Goal: Communication & Community: Answer question/provide support

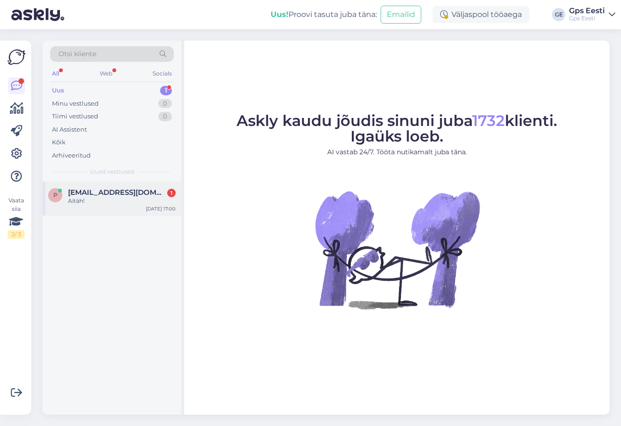
click at [72, 197] on div "Aitäh!" at bounding box center [122, 201] width 108 height 8
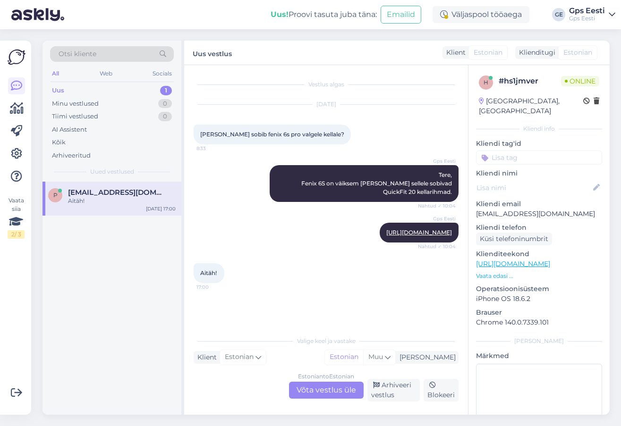
click at [336, 397] on div "Estonian to Estonian Võta vestlus üle" at bounding box center [326, 390] width 75 height 17
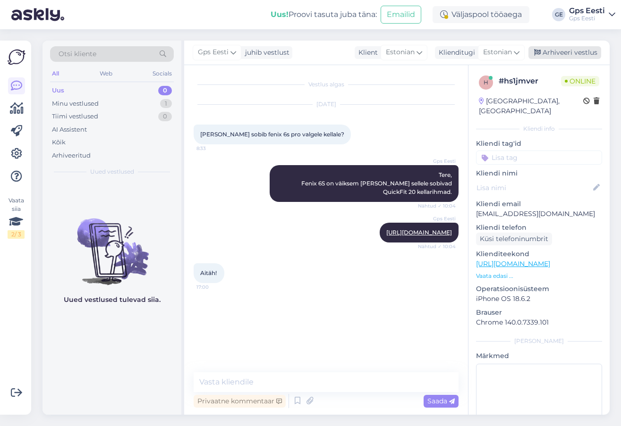
click at [571, 50] on div "Arhiveeri vestlus" at bounding box center [564, 52] width 73 height 13
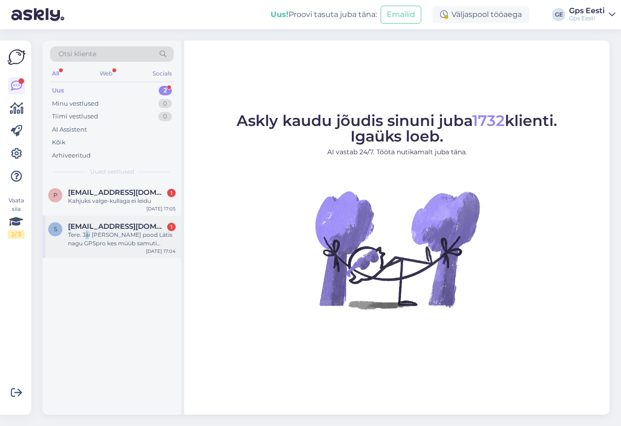
click at [87, 238] on div "Tere. Jäi [PERSON_NAME] pood Lätis nagu GPSpro kes müüb samuti Garmini tooteid.…" at bounding box center [122, 239] width 108 height 17
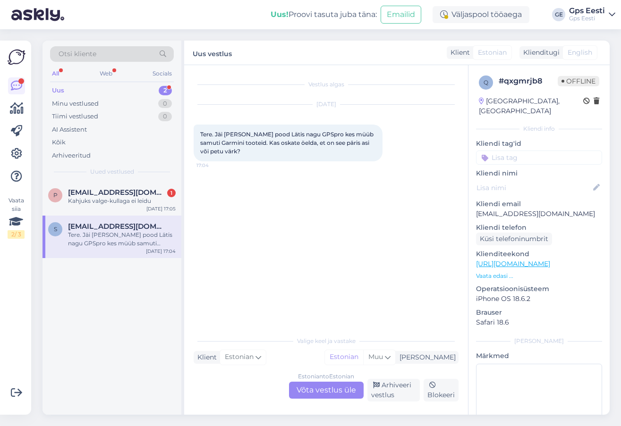
click at [330, 390] on div "Estonian to Estonian Võta vestlus üle" at bounding box center [326, 390] width 75 height 17
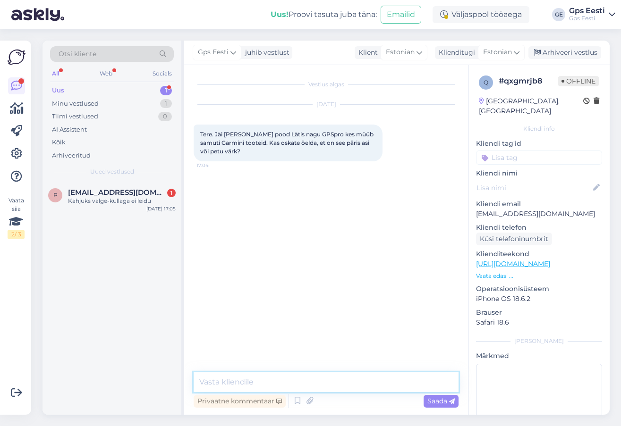
click at [275, 386] on textarea at bounding box center [326, 382] width 265 height 20
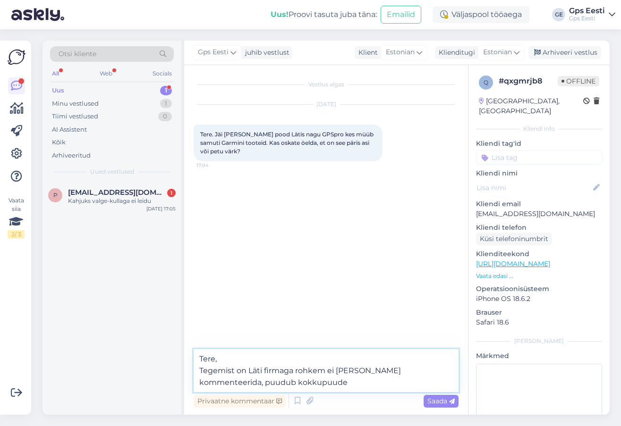
type textarea "Tere, Tegemist on Läti firmaga rohkem ei oska neid kommenteerida, puudub kokkup…"
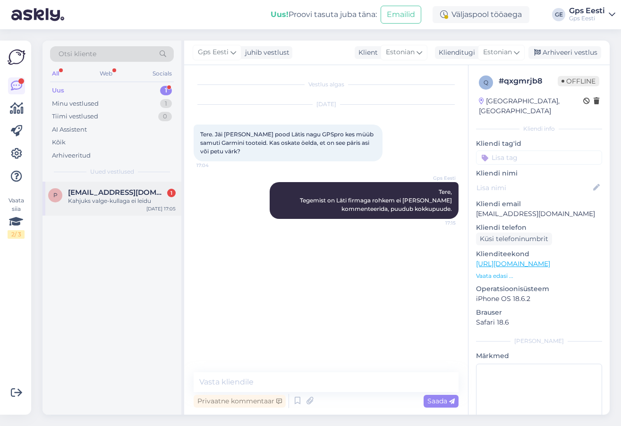
click at [115, 202] on div "Kahjuks valge-kullaga ei leidu" at bounding box center [122, 201] width 108 height 8
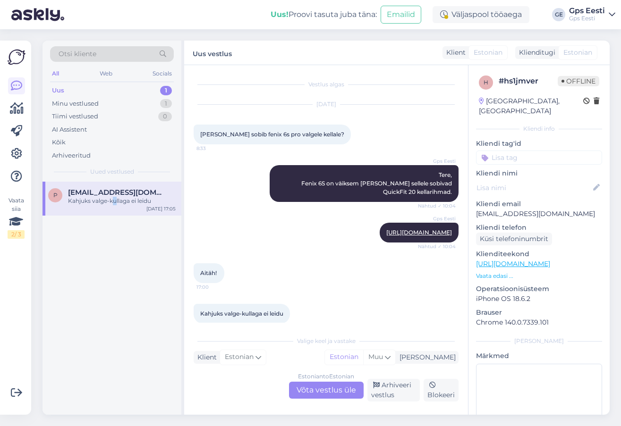
scroll to position [11, 0]
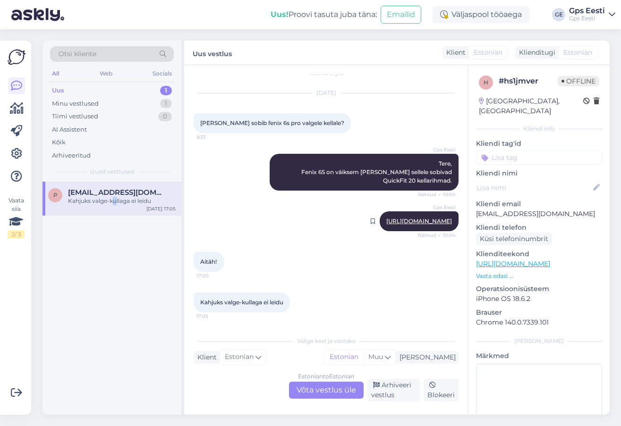
click at [386, 220] on link "[URL][DOMAIN_NAME]" at bounding box center [419, 221] width 66 height 7
click at [327, 385] on div "Estonian to Estonian Võta vestlus üle" at bounding box center [326, 390] width 75 height 17
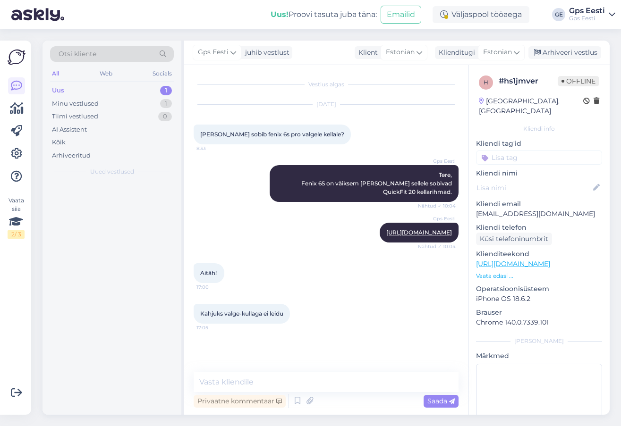
scroll to position [0, 0]
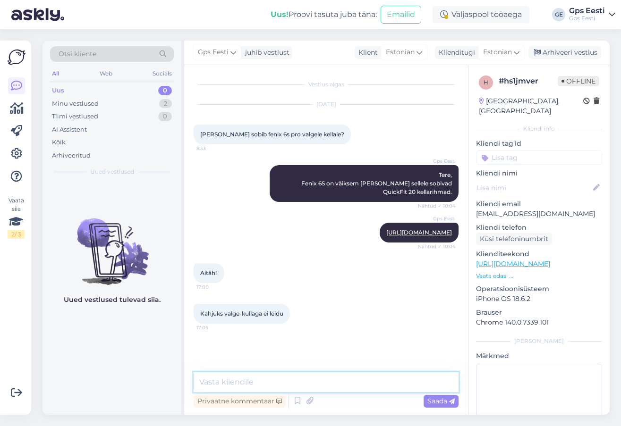
click at [296, 380] on textarea at bounding box center [326, 382] width 265 height 20
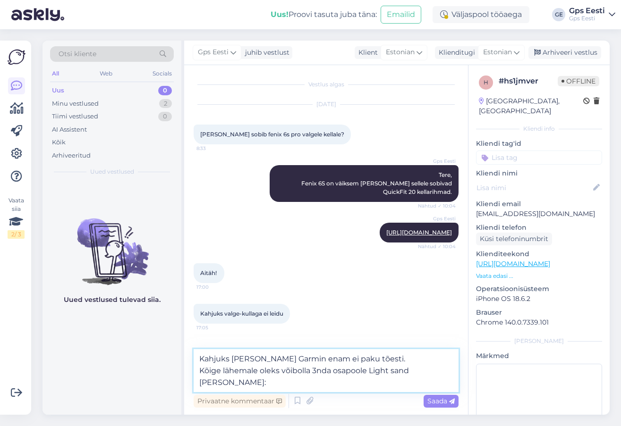
paste textarea "https://www.gpseesti.ee/spordiks/kellarihmad/kiirkinnitusega-kellarihmad-20mm:s…"
type textarea "Kahjuks seda tooni Garmin enam ei paku tõesti. Kõige lähemale oleks võibolla 3n…"
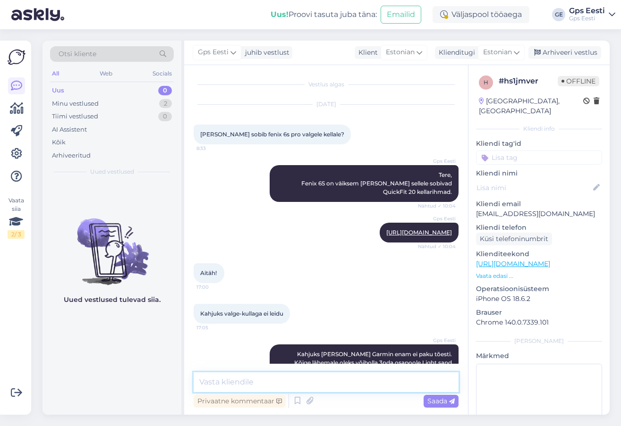
scroll to position [45, 0]
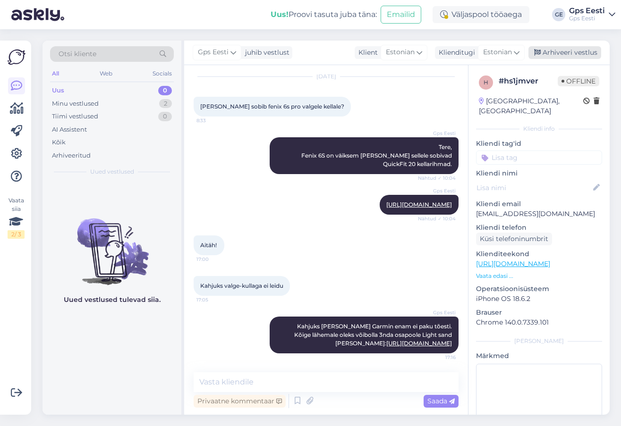
drag, startPoint x: 580, startPoint y: 50, endPoint x: 344, endPoint y: 86, distance: 238.4
click at [579, 50] on div "Arhiveeri vestlus" at bounding box center [564, 52] width 73 height 13
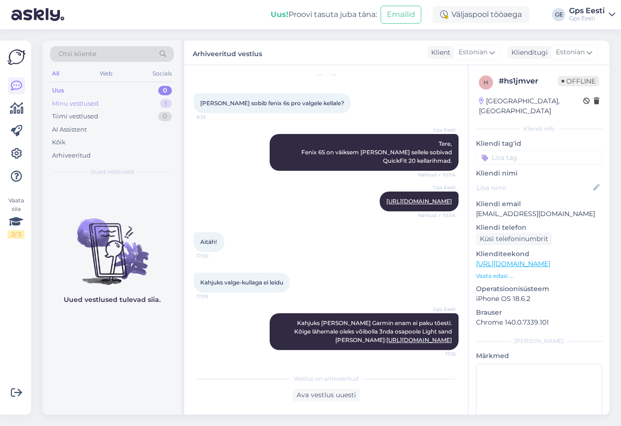
click at [125, 103] on div "Minu vestlused 1" at bounding box center [112, 103] width 124 height 13
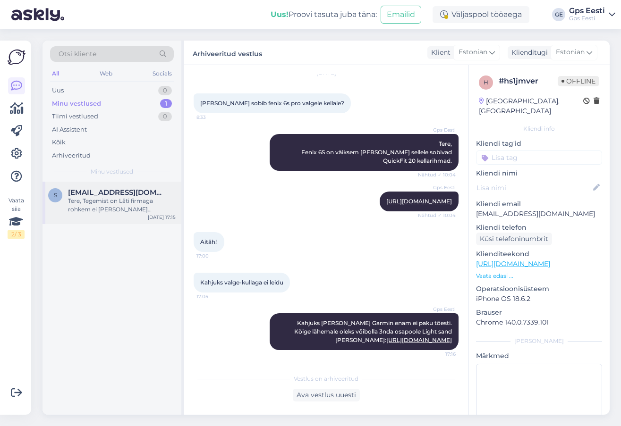
click at [104, 201] on div "Tere, Tegemist on Läti firmaga rohkem ei oska neid kommenteerida, puudub kokkup…" at bounding box center [122, 205] width 108 height 17
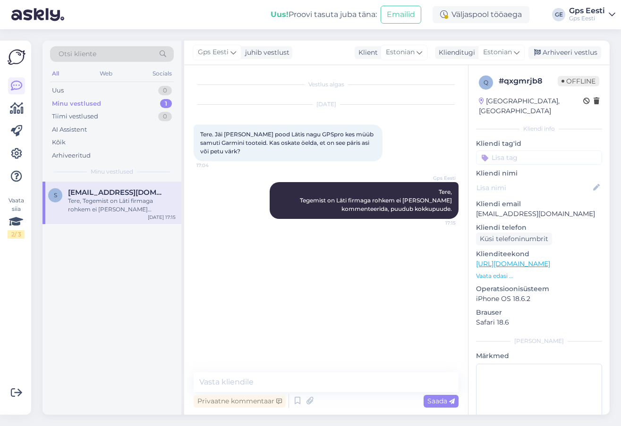
click at [570, 45] on div "Gps Eesti juhib vestlust Klient Estonian Klienditugi Estonian Arhiveeri vestlus" at bounding box center [396, 53] width 425 height 25
click at [566, 53] on div "Arhiveeri vestlus" at bounding box center [564, 52] width 73 height 13
